Goal: Task Accomplishment & Management: Manage account settings

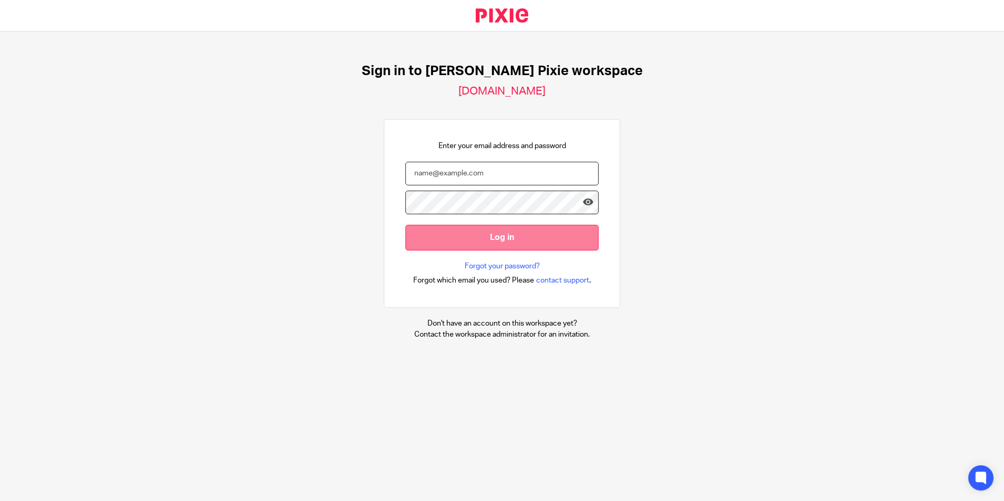
type input "[EMAIL_ADDRESS][DOMAIN_NAME]"
click at [479, 243] on input "Log in" at bounding box center [501, 238] width 193 height 26
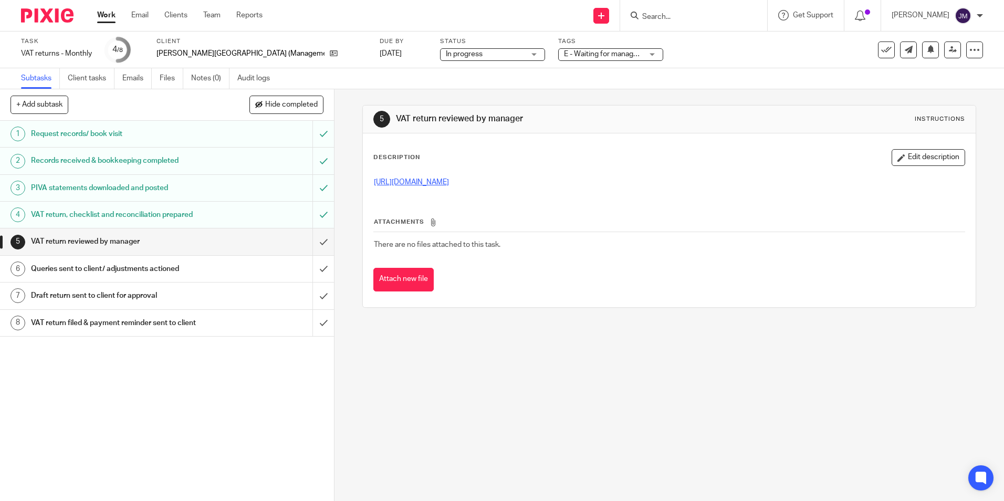
click at [436, 183] on link "https://cloudimanage.com/work/link/f/LLP!10114997" at bounding box center [411, 181] width 75 height 7
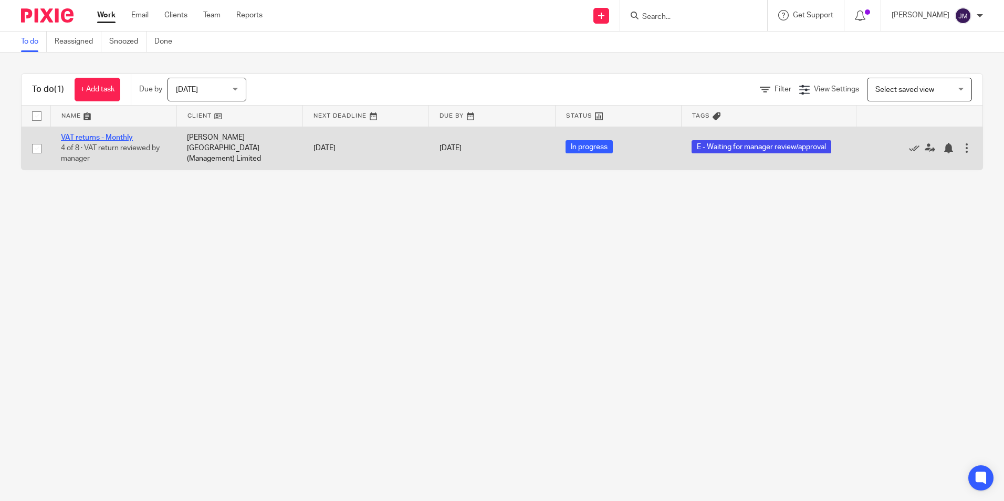
click at [120, 140] on link "VAT returns - Monthly" at bounding box center [97, 137] width 72 height 7
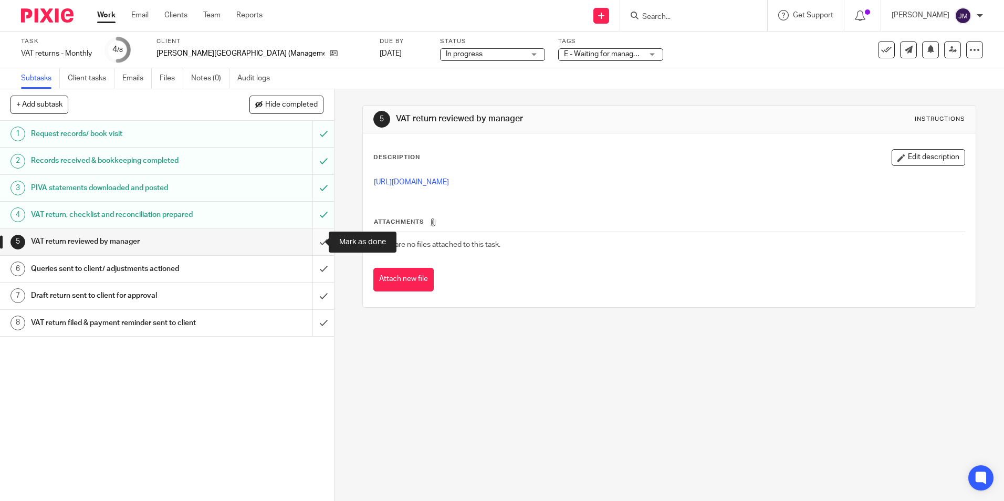
click at [318, 245] on input "submit" at bounding box center [167, 241] width 334 height 26
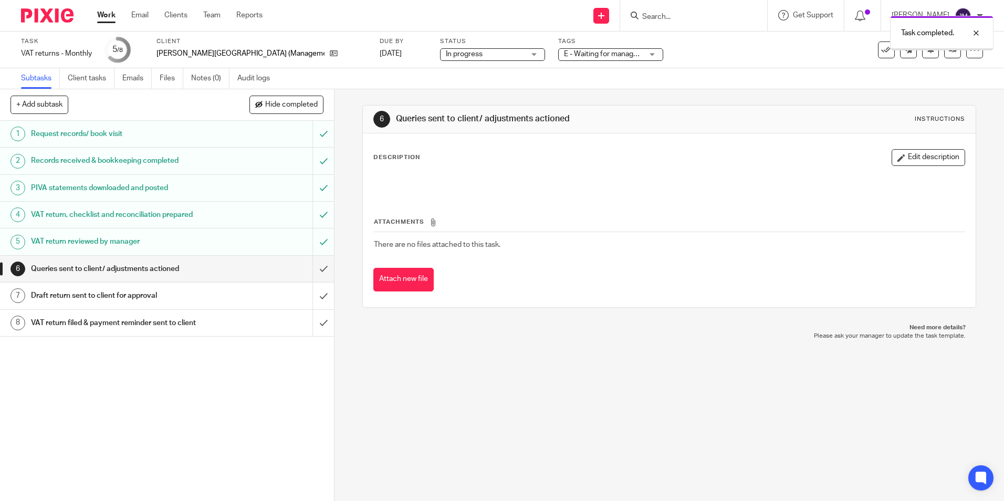
click at [933, 154] on button "Edit description" at bounding box center [927, 157] width 73 height 17
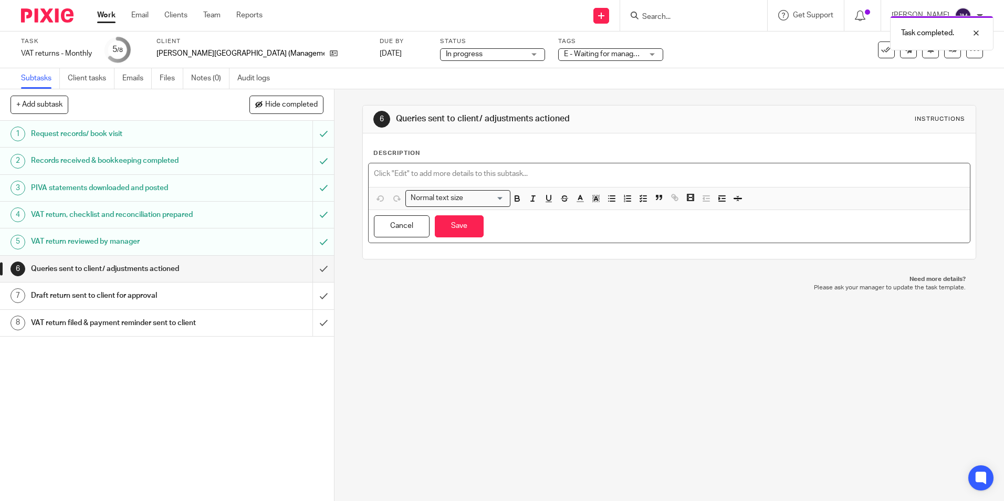
click at [669, 173] on p at bounding box center [669, 173] width 590 height 10
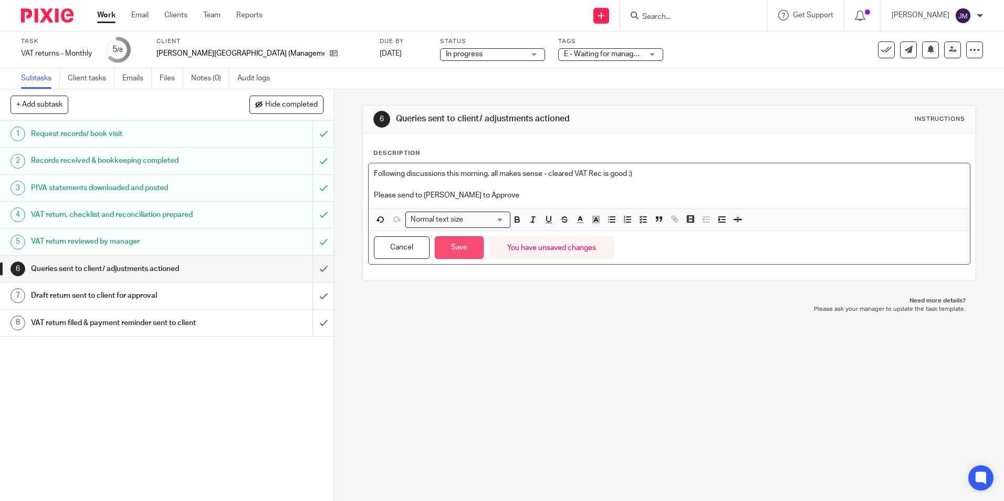
click at [452, 254] on button "Save" at bounding box center [459, 247] width 49 height 23
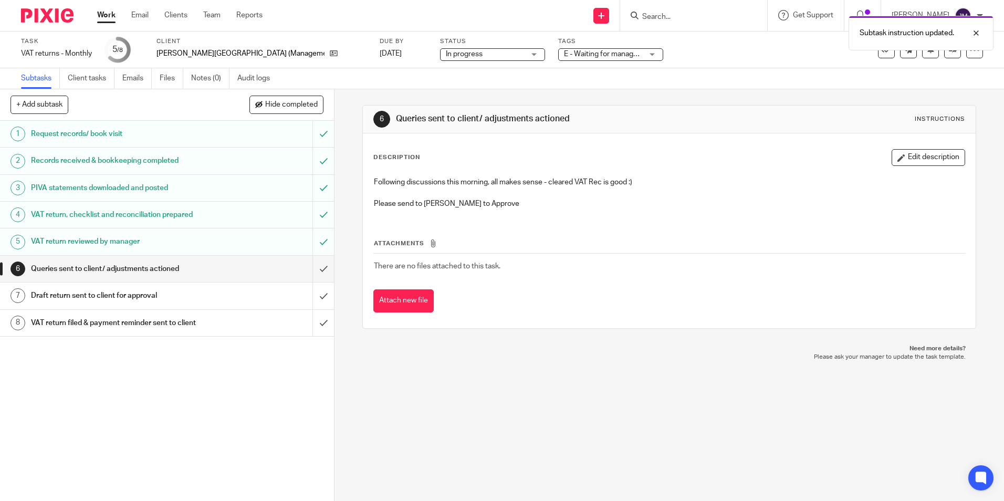
click at [518, 55] on div "Task VAT returns - Monthly Save VAT returns - Monthly 5 /8 Client Harwood Park …" at bounding box center [422, 49] width 802 height 25
click at [503, 59] on div "In progress In progress" at bounding box center [492, 54] width 105 height 13
click at [571, 64] on div "Task VAT returns - Monthly Save VAT returns - Monthly 5 /8 Client Harwood Park …" at bounding box center [502, 49] width 1004 height 37
click at [596, 55] on span "E - Waiting for manager review/approval" at bounding box center [628, 53] width 129 height 7
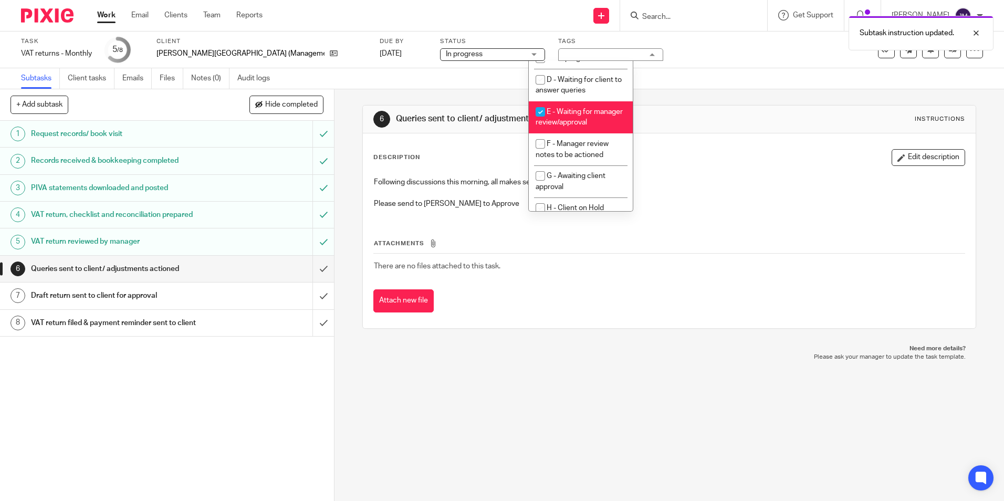
scroll to position [105, 0]
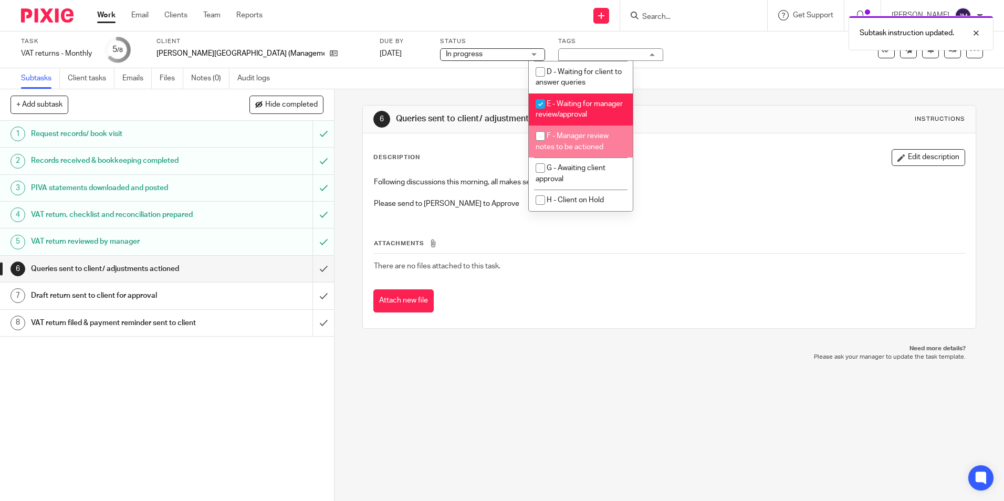
click at [588, 136] on span "F - Manager review notes to be actioned" at bounding box center [571, 141] width 73 height 18
checkbox input "true"
click at [581, 100] on span "E - Waiting for manager review/approval" at bounding box center [578, 109] width 87 height 18
checkbox input "false"
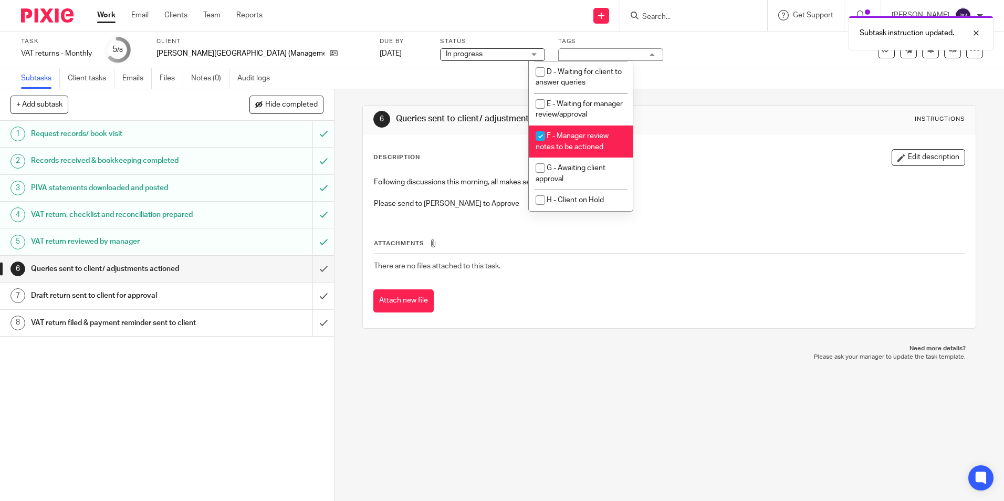
click at [815, 74] on div "Subtasks Client tasks Emails Files Notes (0) Audit logs" at bounding box center [502, 78] width 1004 height 21
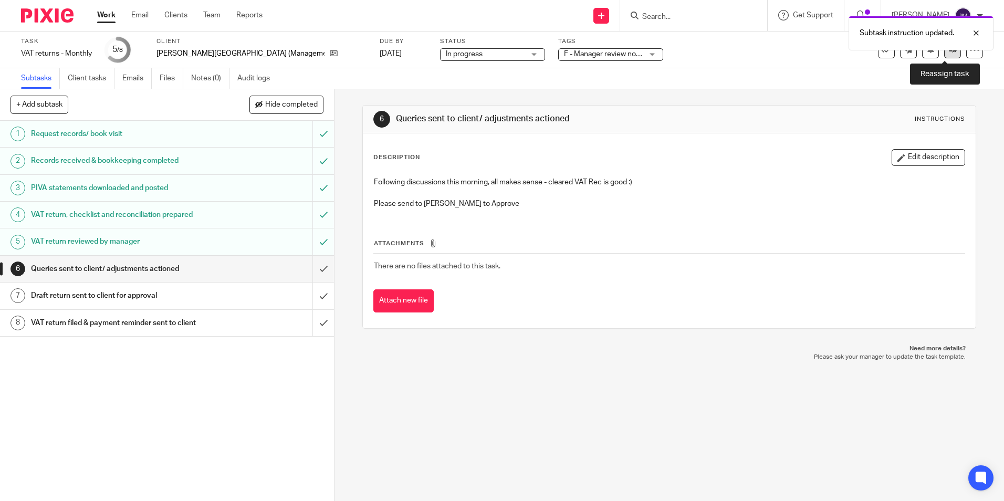
click at [947, 54] on link at bounding box center [952, 49] width 17 height 17
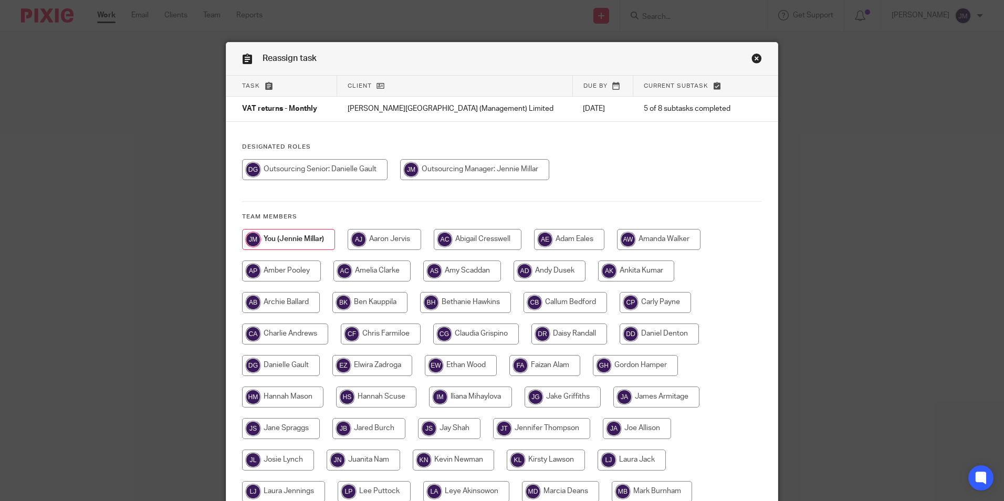
click at [501, 157] on div "Designated Roles Team members" at bounding box center [501, 406] width 551 height 527
click at [372, 171] on input "radio" at bounding box center [314, 169] width 145 height 21
radio input "true"
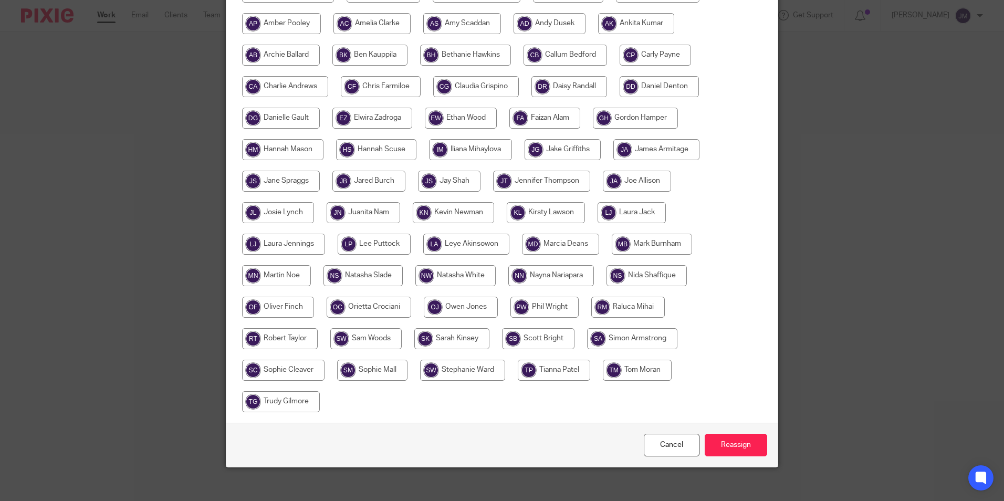
scroll to position [256, 0]
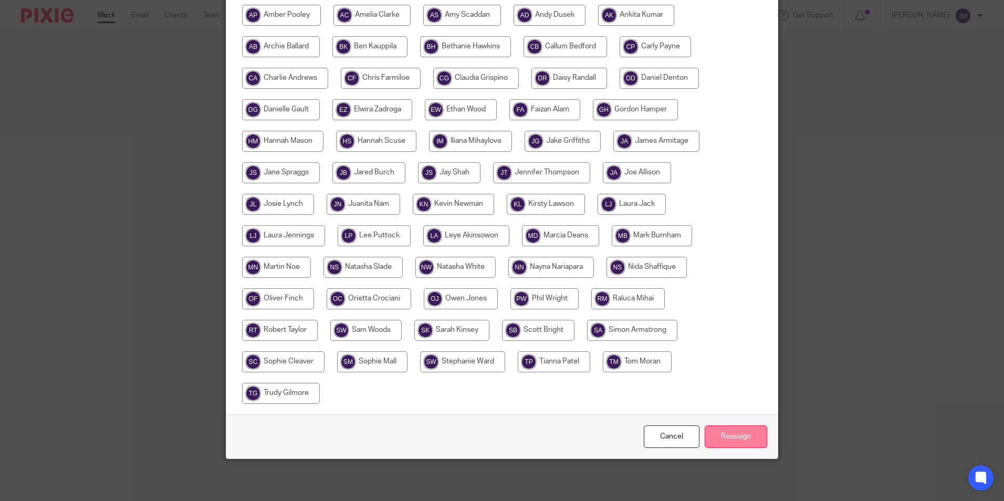
click at [737, 441] on input "Reassign" at bounding box center [735, 436] width 62 height 23
